Goal: Information Seeking & Learning: Learn about a topic

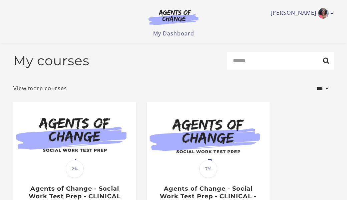
scroll to position [106, 0]
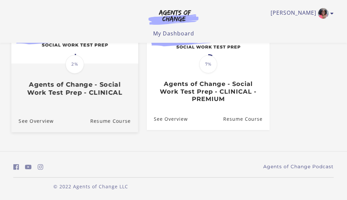
click at [76, 55] on span "2%" at bounding box center [74, 64] width 19 height 19
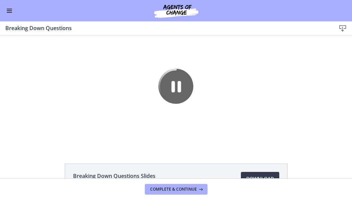
click at [8, 10] on span "Enable menu" at bounding box center [9, 10] width 5 height 1
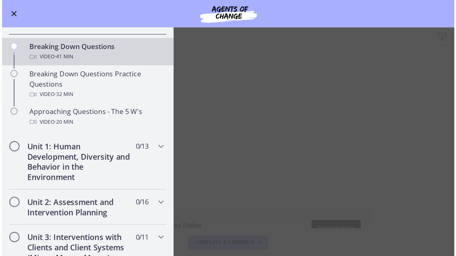
scroll to position [167, 0]
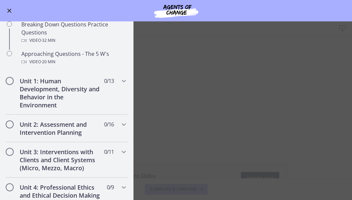
click at [319, 57] on main "Breaking Down Questions Download Enable fullscreen Breaking Down Questions Slid…" at bounding box center [176, 110] width 352 height 178
click at [11, 9] on span "Enable menu" at bounding box center [9, 11] width 4 height 4
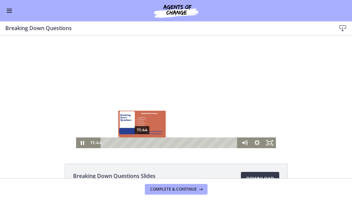
click at [140, 142] on div "Playbar" at bounding box center [142, 143] width 4 height 4
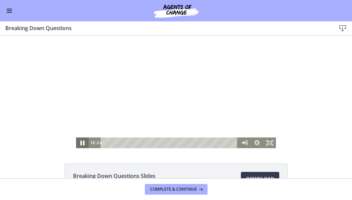
click at [77, 142] on icon "Pause" at bounding box center [82, 142] width 15 height 13
click at [76, 142] on icon "Play Video" at bounding box center [82, 142] width 13 height 11
click at [80, 142] on icon "Pause" at bounding box center [82, 142] width 15 height 13
click at [81, 142] on icon "Play Video" at bounding box center [83, 142] width 4 height 5
click at [80, 142] on icon "Pause" at bounding box center [82, 142] width 15 height 13
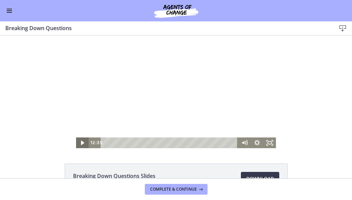
click at [81, 142] on icon "Play Video" at bounding box center [82, 142] width 3 height 4
click at [80, 142] on icon "Pause" at bounding box center [82, 142] width 15 height 13
click at [81, 141] on icon "Play Video" at bounding box center [83, 142] width 4 height 5
click at [80, 142] on icon "Pause" at bounding box center [82, 142] width 15 height 13
click at [81, 142] on icon "Play Video" at bounding box center [83, 142] width 4 height 5
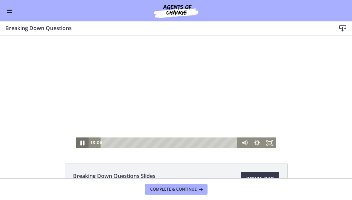
click at [80, 142] on icon "Pause" at bounding box center [82, 142] width 15 height 13
click at [81, 142] on icon "Play Video" at bounding box center [82, 142] width 3 height 4
click at [80, 142] on icon "Pause" at bounding box center [82, 142] width 15 height 13
click at [81, 142] on icon "Play Video" at bounding box center [83, 142] width 4 height 5
click at [80, 142] on icon "Pause" at bounding box center [82, 142] width 15 height 13
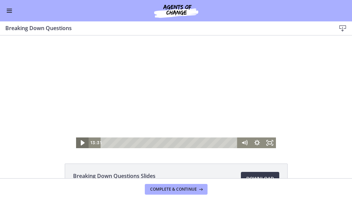
click at [81, 142] on icon "Play Video" at bounding box center [83, 142] width 4 height 5
click at [80, 142] on icon "Pause" at bounding box center [82, 142] width 13 height 11
click at [81, 142] on icon "Play Video" at bounding box center [83, 142] width 4 height 5
click at [80, 142] on icon "Pause" at bounding box center [82, 142] width 13 height 11
click at [81, 142] on icon "Play Video" at bounding box center [82, 142] width 3 height 4
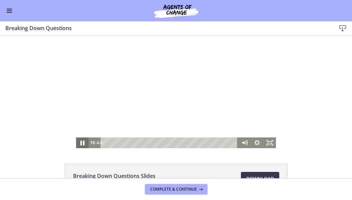
click at [80, 142] on icon "Pause" at bounding box center [82, 142] width 15 height 13
click at [264, 92] on div at bounding box center [176, 91] width 200 height 113
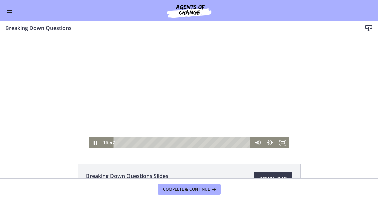
click at [147, 96] on div at bounding box center [189, 91] width 200 height 113
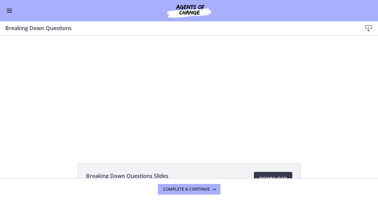
click at [147, 96] on div at bounding box center [189, 91] width 200 height 113
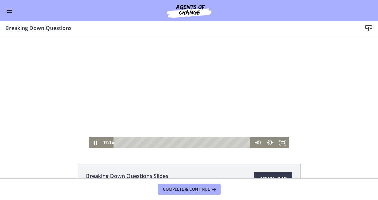
click at [172, 65] on div at bounding box center [189, 91] width 200 height 113
click at [155, 112] on div at bounding box center [189, 91] width 200 height 113
click at [280, 141] on icon "Fullscreen" at bounding box center [282, 142] width 15 height 13
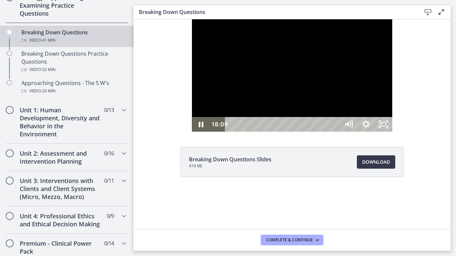
scroll to position [168, 0]
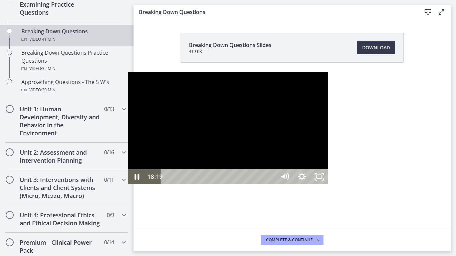
click at [223, 121] on div at bounding box center [228, 128] width 200 height 113
click at [139, 107] on div at bounding box center [228, 128] width 200 height 113
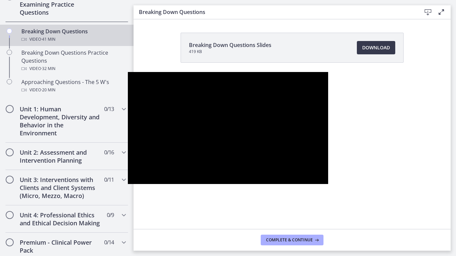
click at [139, 107] on div at bounding box center [228, 128] width 200 height 113
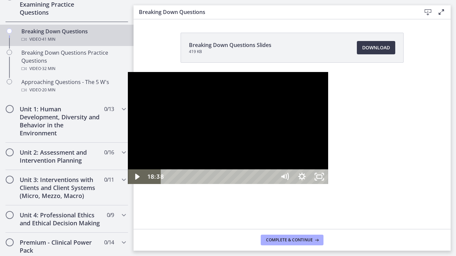
click at [128, 95] on div at bounding box center [228, 128] width 200 height 113
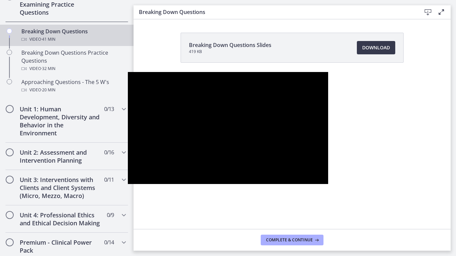
click at [328, 146] on div at bounding box center [228, 128] width 200 height 113
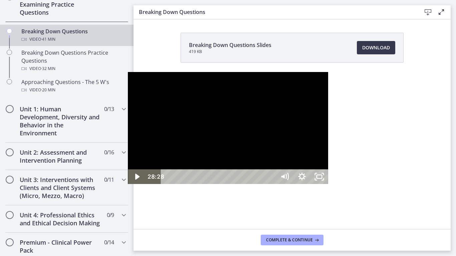
click at [267, 125] on div at bounding box center [228, 128] width 200 height 113
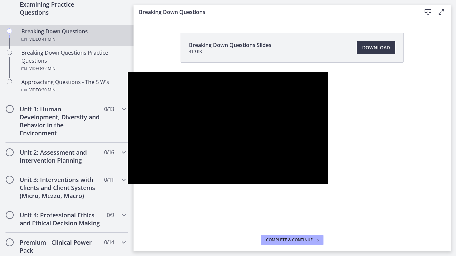
click at [328, 72] on div at bounding box center [228, 128] width 200 height 113
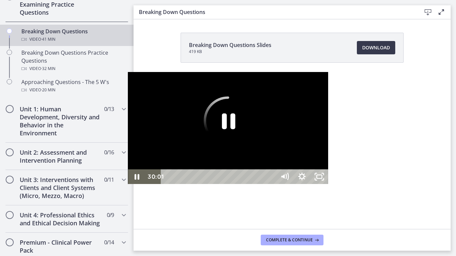
click at [164, 115] on div at bounding box center [228, 128] width 200 height 113
click at [209, 93] on div at bounding box center [228, 128] width 200 height 113
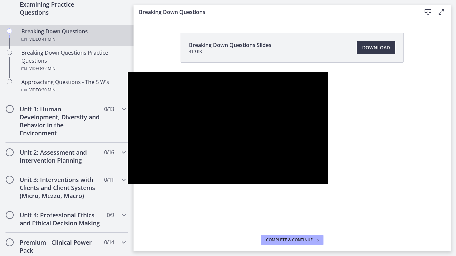
click at [209, 93] on div at bounding box center [228, 128] width 200 height 113
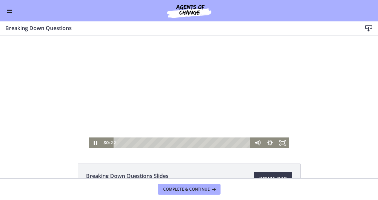
click at [226, 90] on div at bounding box center [189, 91] width 200 height 113
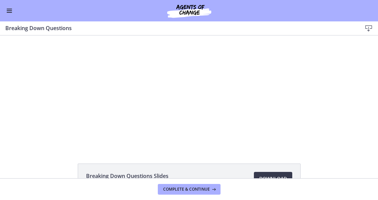
click at [226, 90] on div at bounding box center [189, 91] width 200 height 113
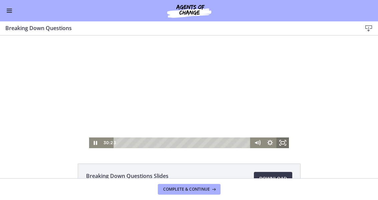
click at [283, 140] on icon "Fullscreen" at bounding box center [282, 142] width 13 height 11
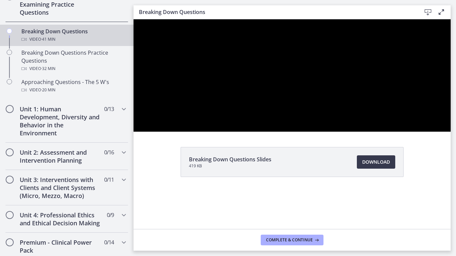
click at [352, 132] on div at bounding box center [292, 75] width 317 height 113
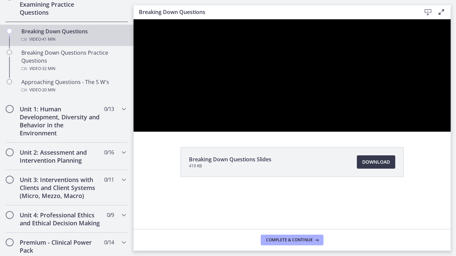
click at [352, 132] on div at bounding box center [292, 75] width 317 height 113
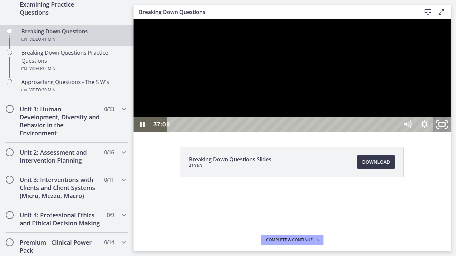
click at [352, 134] on icon "Unfullscreen" at bounding box center [442, 125] width 21 height 18
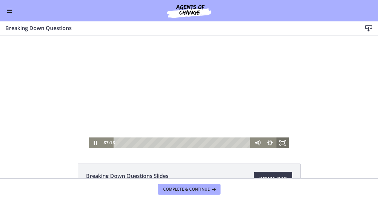
click at [281, 142] on icon "Fullscreen" at bounding box center [282, 142] width 13 height 11
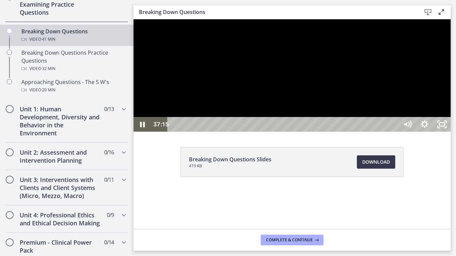
drag, startPoint x: 383, startPoint y: 142, endPoint x: 372, endPoint y: 131, distance: 16.1
click at [352, 131] on div at bounding box center [292, 75] width 317 height 113
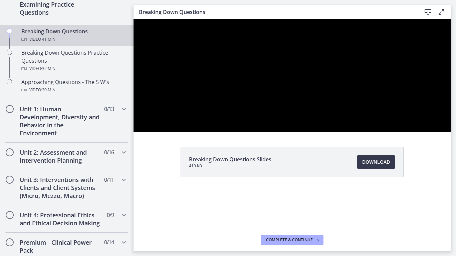
click at [352, 43] on div at bounding box center [292, 75] width 317 height 113
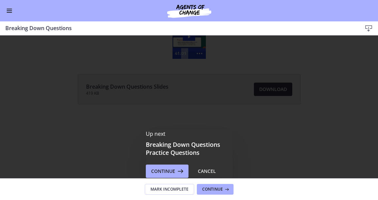
scroll to position [0, 0]
